Goal: Navigation & Orientation: Find specific page/section

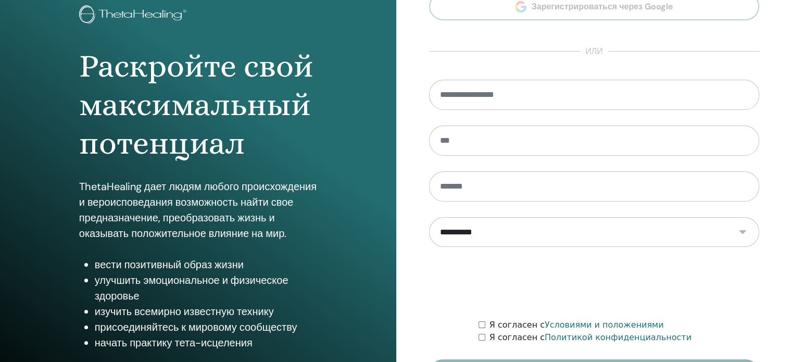
scroll to position [137, 0]
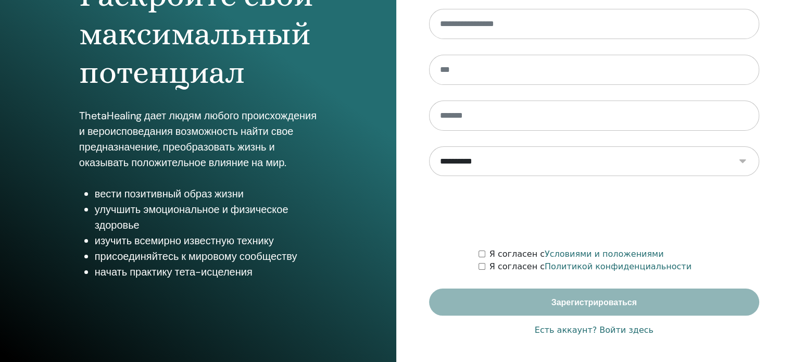
drag, startPoint x: 612, startPoint y: 328, endPoint x: 606, endPoint y: 298, distance: 30.3
click at [611, 328] on font "Есть аккаунт? Войти здесь" at bounding box center [593, 330] width 119 height 10
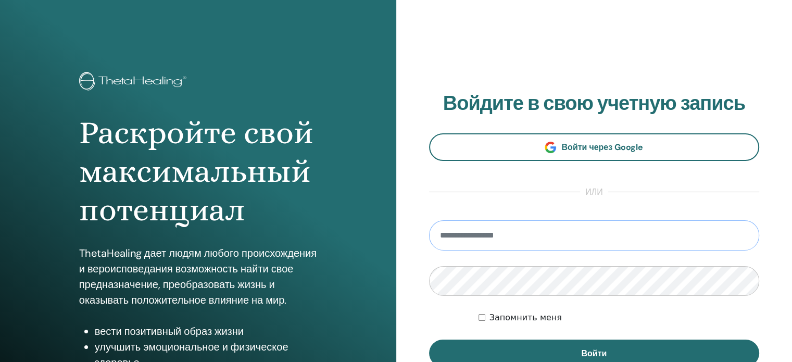
click at [487, 228] on input "email" at bounding box center [594, 235] width 330 height 30
type input "**********"
click at [429, 339] on button "Войти" at bounding box center [594, 352] width 330 height 27
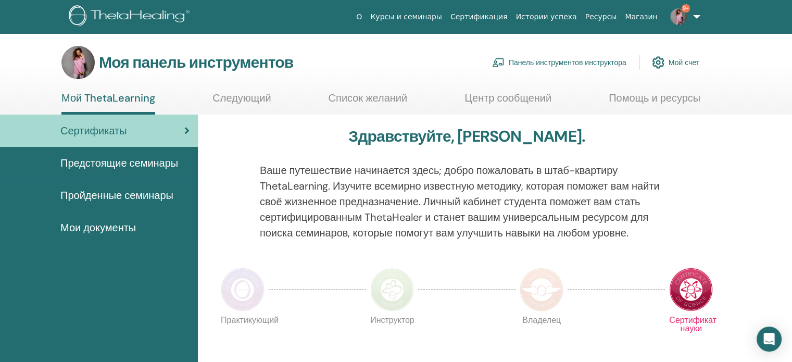
click at [543, 62] on font "Панель инструментов инструктора" at bounding box center [567, 62] width 118 height 9
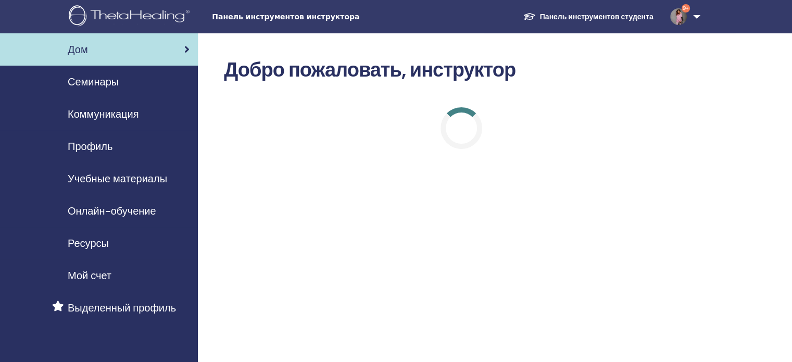
click at [109, 81] on font "Семинары" at bounding box center [93, 82] width 51 height 14
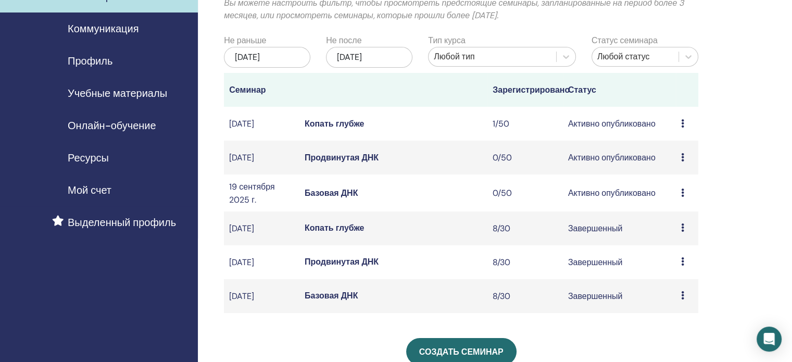
scroll to position [104, 0]
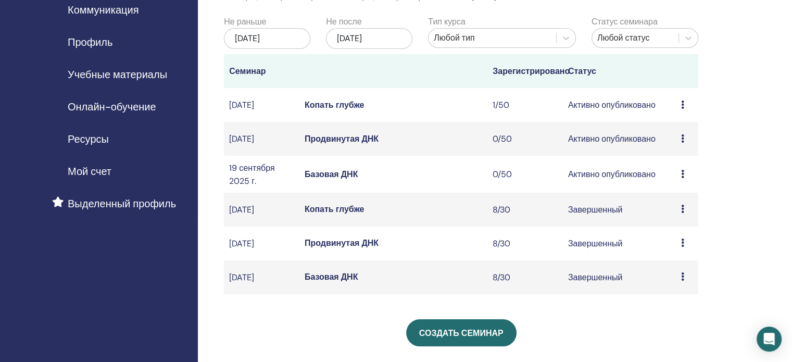
click at [348, 180] on font "Базовая ДНК" at bounding box center [331, 174] width 54 height 11
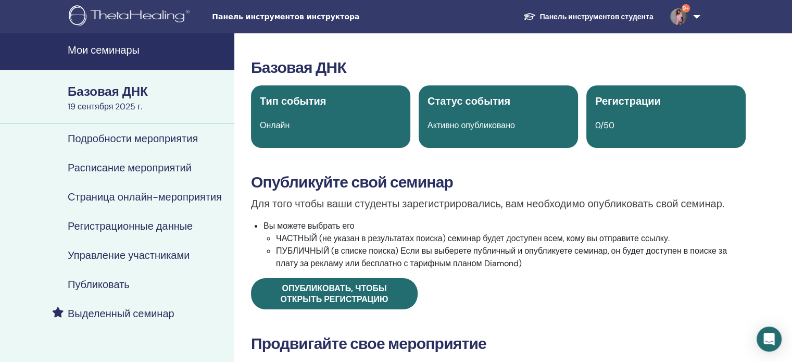
click at [98, 52] on font "Мои семинары" at bounding box center [104, 50] width 72 height 14
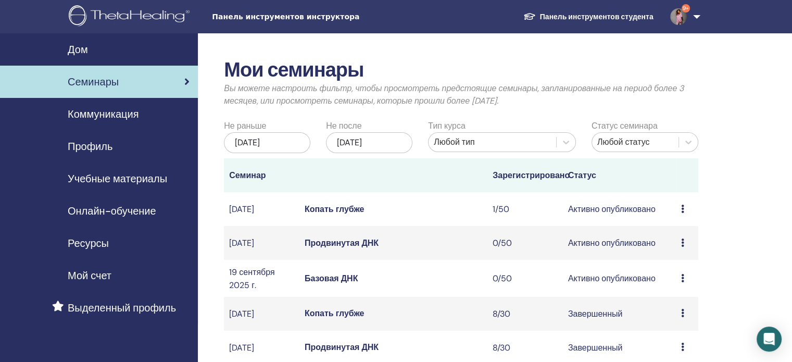
drag, startPoint x: 344, startPoint y: 218, endPoint x: 345, endPoint y: 212, distance: 5.8
click at [344, 214] on font "Копать глубже" at bounding box center [334, 208] width 60 height 11
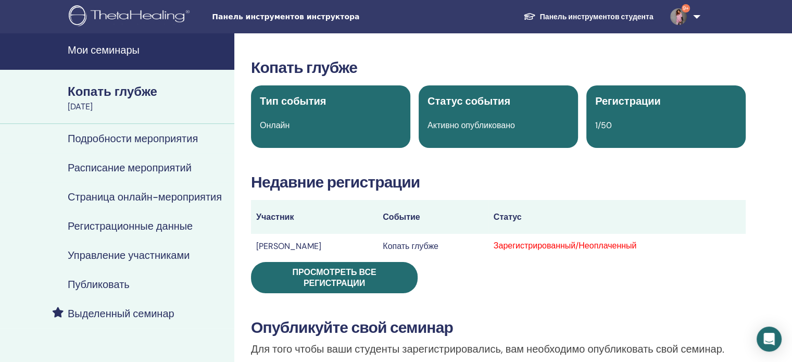
click at [113, 47] on font "Мои семинары" at bounding box center [104, 50] width 72 height 14
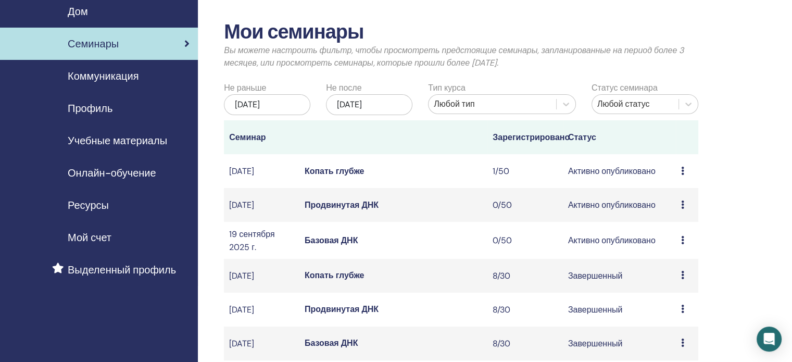
scroll to position [52, 0]
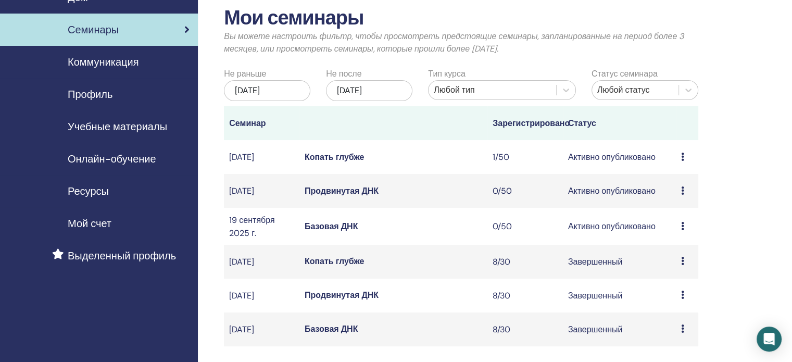
click at [328, 232] on font "Базовая ДНК" at bounding box center [331, 226] width 54 height 11
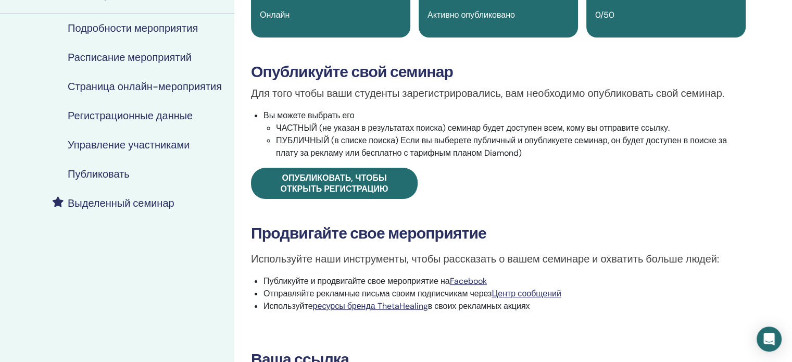
scroll to position [260, 0]
